Goal: Task Accomplishment & Management: Complete application form

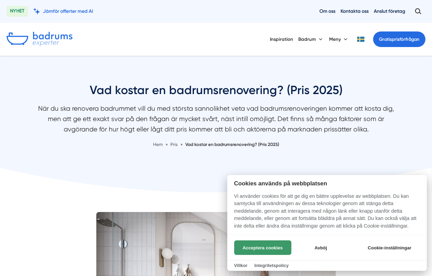
click at [256, 248] on button "Acceptera cookies" at bounding box center [262, 248] width 57 height 15
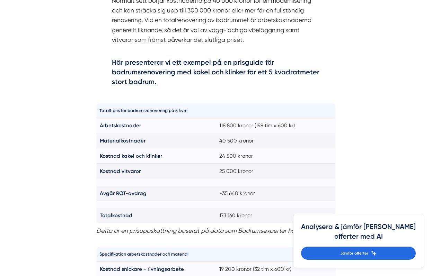
scroll to position [426, 0]
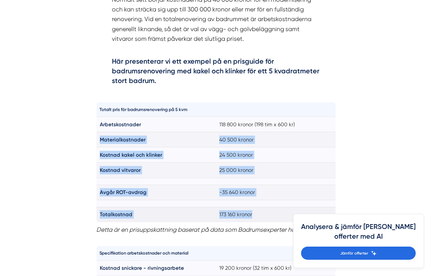
drag, startPoint x: 221, startPoint y: 129, endPoint x: 263, endPoint y: 214, distance: 94.9
click at [263, 214] on tbody "Arbetskostnader 118 800 kronor (198 tim x 600 kr) Materialkostnader 40 500 kron…" at bounding box center [215, 170] width 239 height 106
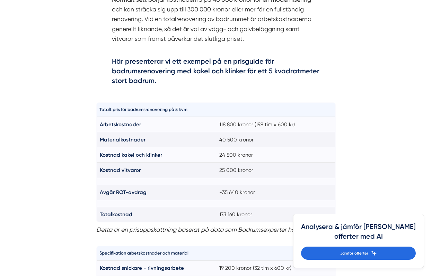
click at [267, 226] on p "Detta är en prisuppskattning baserat på data som Badrumsexperter har samlat in." at bounding box center [216, 230] width 240 height 10
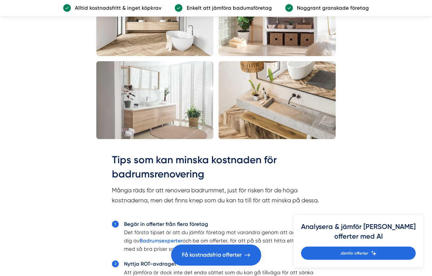
scroll to position [1360, 0]
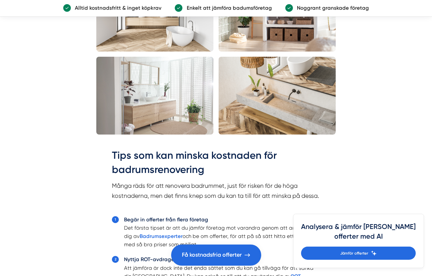
drag, startPoint x: 155, startPoint y: 202, endPoint x: 104, endPoint y: 189, distance: 52.9
click at [104, 189] on div "Tips som kan minska kostnaden för badrumsrenovering Många räds för att renovera…" at bounding box center [216, 265] width 240 height 252
click at [114, 191] on p "Många räds för att renovera badrummet, just för risken för de höga kostnaderna,…" at bounding box center [216, 195] width 208 height 29
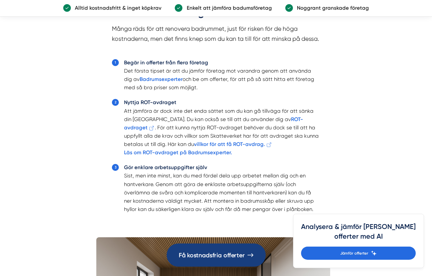
scroll to position [1520, 0]
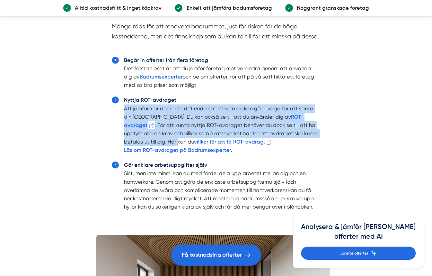
drag, startPoint x: 117, startPoint y: 123, endPoint x: 115, endPoint y: 152, distance: 29.2
click at [115, 152] on ol "Begär in offerter från flera företag Det första tipset är att du jämför företag…" at bounding box center [216, 137] width 208 height 166
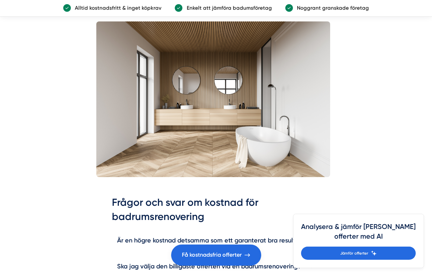
scroll to position [1775, 0]
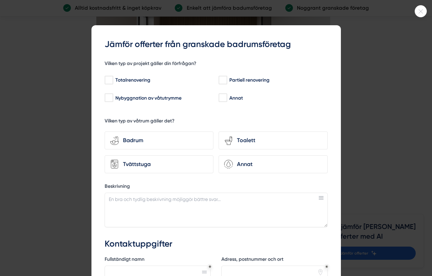
click at [419, 11] on icon at bounding box center [420, 11] width 11 height 4
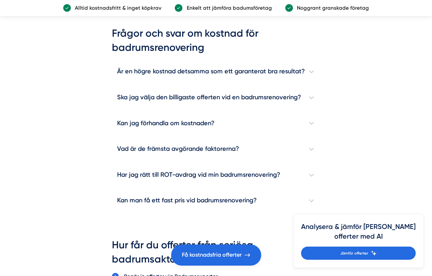
scroll to position [1904, 0]
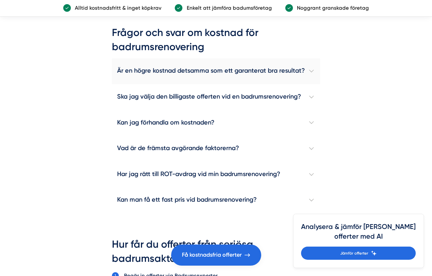
click at [310, 81] on h4 "Är en högre kostnad detsamma som ett garanterat bra resultat?" at bounding box center [216, 72] width 208 height 26
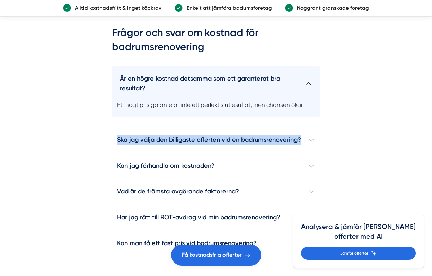
drag, startPoint x: 304, startPoint y: 142, endPoint x: 361, endPoint y: 140, distance: 57.2
click at [306, 152] on h4 "Ska jag välja den billigaste offerten vid en badrumsrenovering?" at bounding box center [216, 141] width 208 height 26
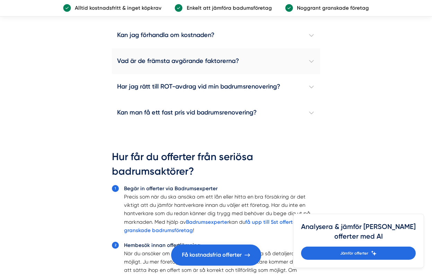
scroll to position [2078, 0]
click at [309, 121] on h4 "Kan man få ett fast pris vid badrumsrenovering?" at bounding box center [216, 113] width 208 height 26
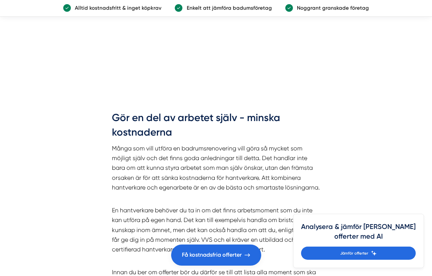
scroll to position [2541, 0]
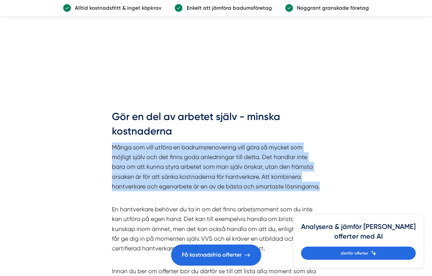
drag, startPoint x: 111, startPoint y: 157, endPoint x: 162, endPoint y: 209, distance: 72.2
click at [161, 208] on div "Gör en del av arbetet själv - minska kostnaderna Många som vill utföra en badru…" at bounding box center [216, 214] width 240 height 229
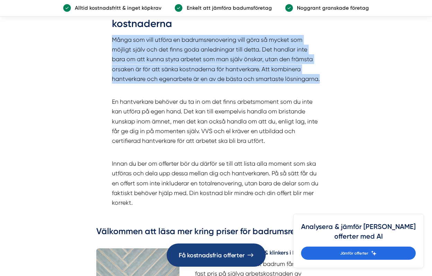
scroll to position [2651, 0]
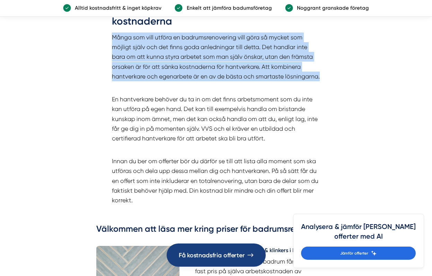
click at [221, 256] on span "Få kostnadsfria offerter" at bounding box center [211, 255] width 66 height 10
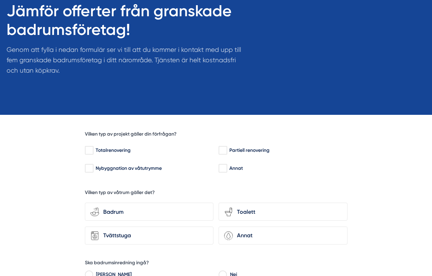
scroll to position [77, 0]
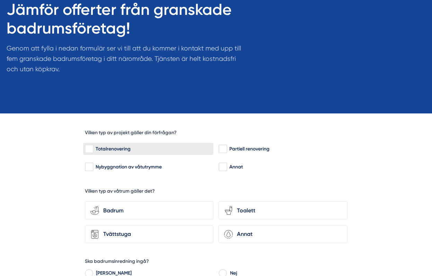
click at [89, 147] on input "Totalrenovering" at bounding box center [89, 149] width 8 height 7
checkbox input "true"
click at [152, 202] on div "bathroom-tub-towel Badrum" at bounding box center [149, 211] width 128 height 18
click at [0, 0] on input "bathroom-tub-towel Badrum" at bounding box center [0, 0] width 0 height 0
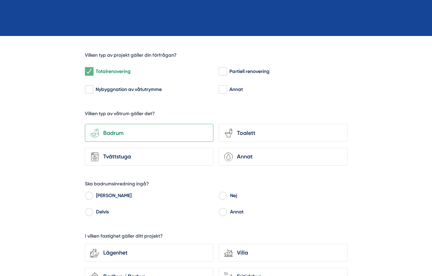
scroll to position [158, 0]
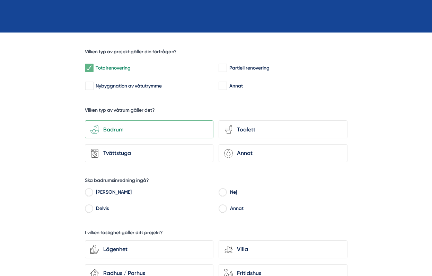
click at [89, 191] on input "Ja" at bounding box center [89, 193] width 8 height 6
radio input "true"
click at [90, 208] on input "Delvis" at bounding box center [89, 210] width 8 height 6
radio input "true"
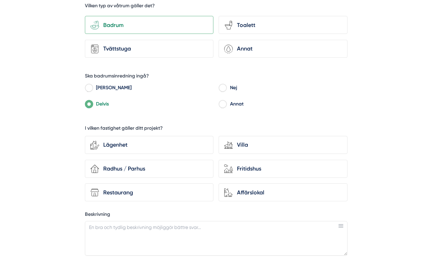
scroll to position [265, 0]
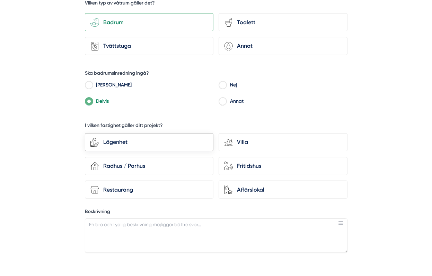
click at [143, 146] on div "Lägenhet" at bounding box center [153, 142] width 109 height 9
click at [0, 0] on input "Lägenhet" at bounding box center [0, 0] width 0 height 0
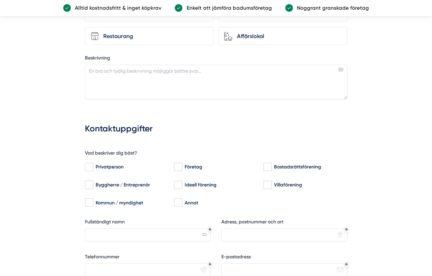
scroll to position [426, 0]
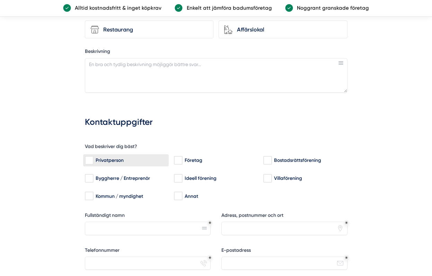
click at [113, 160] on div "Privatperson" at bounding box center [126, 160] width 82 height 7
click at [93, 160] on input "Privatperson" at bounding box center [89, 160] width 8 height 7
checkbox input "true"
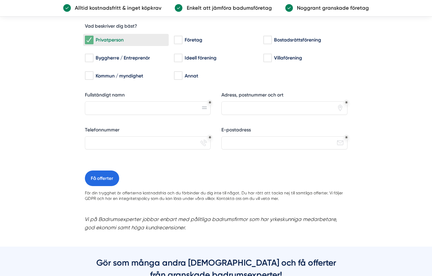
scroll to position [550, 0]
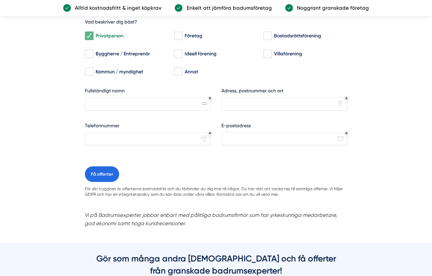
click at [137, 96] on div "Fullständigt namn" at bounding box center [148, 99] width 126 height 23
click at [137, 101] on input "Fullständigt namn" at bounding box center [148, 103] width 126 height 13
type input "Lucy McCarren"
type input "0736146193"
type input "lucymccarren@gmail.com"
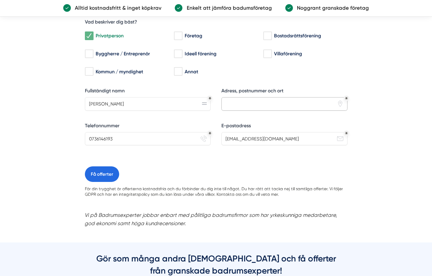
click at [257, 98] on input "Adress, postnummer och ort" at bounding box center [284, 103] width 126 height 13
type input "12140"
click at [240, 162] on div "Vad beskriver dig bäst? Privatperson Företag Bostadsrättsförening Byggherre / E…" at bounding box center [216, 88] width 262 height 155
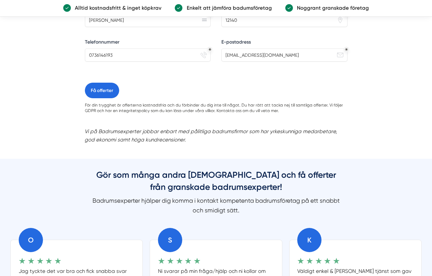
scroll to position [635, 0]
